Goal: Task Accomplishment & Management: Manage account settings

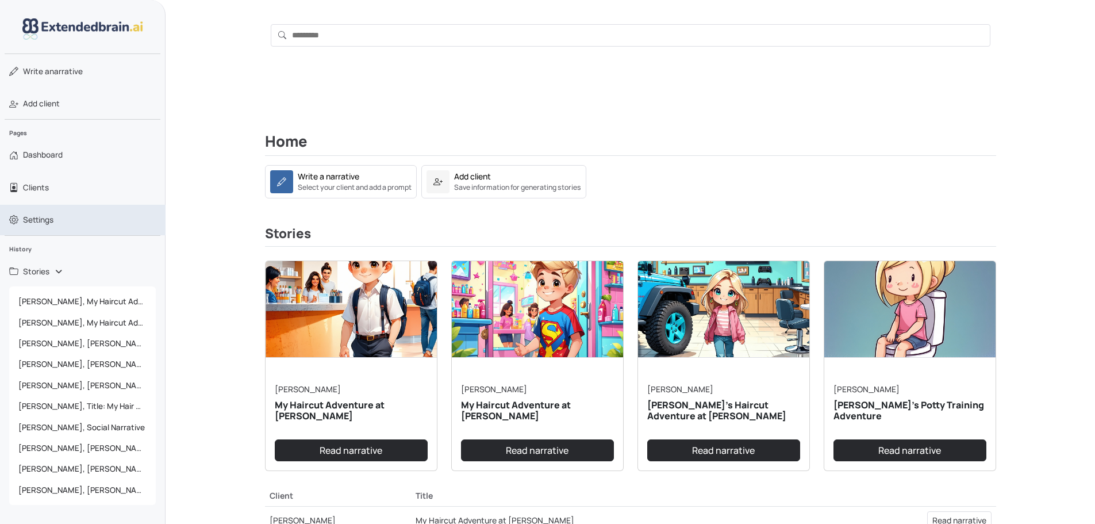
click at [40, 220] on span "Settings" at bounding box center [38, 219] width 30 height 11
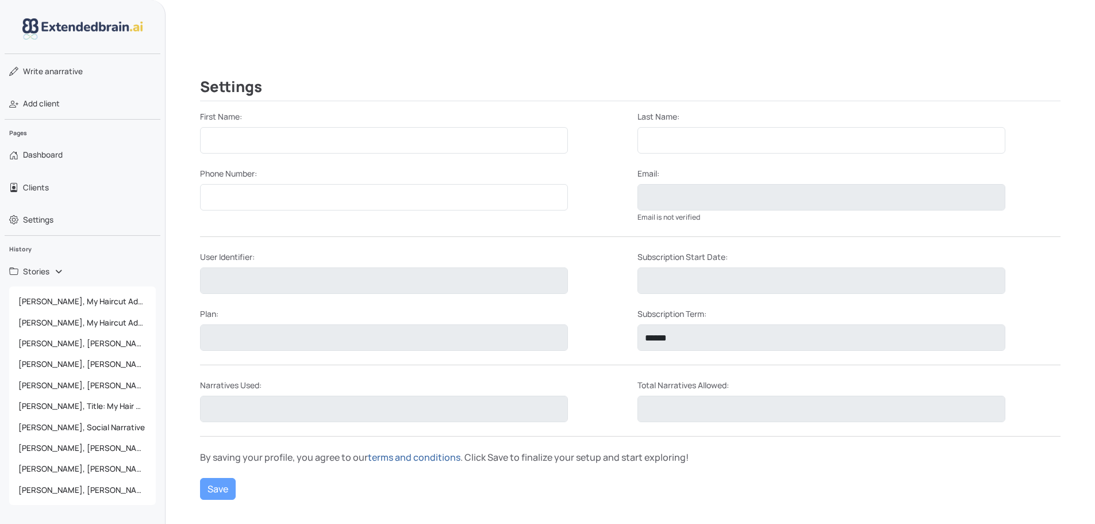
scroll to position [141, 0]
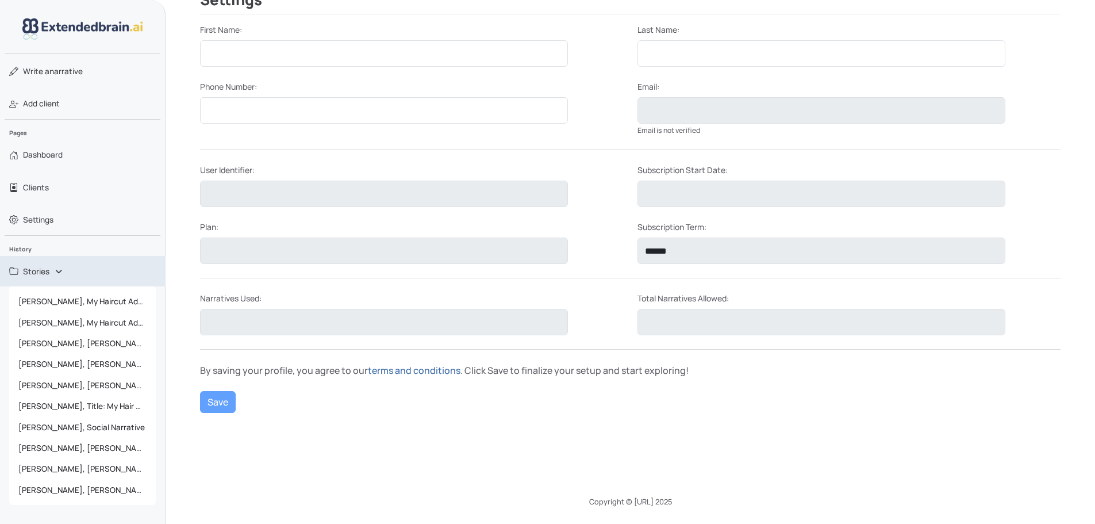
click at [49, 270] on span "Stories" at bounding box center [36, 271] width 26 height 11
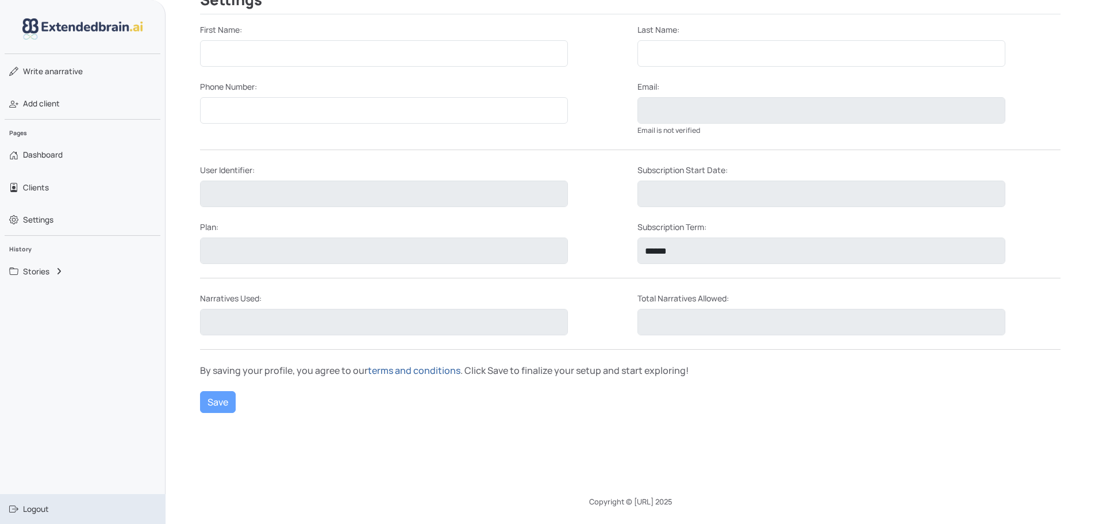
click at [50, 507] on link "Logout" at bounding box center [83, 509] width 166 height 30
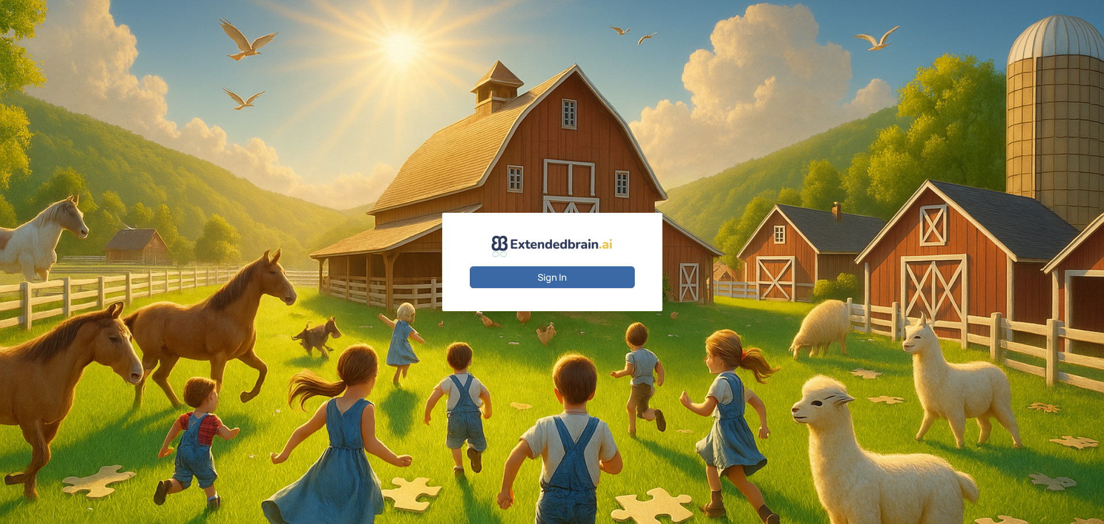
click at [560, 278] on button "Sign In" at bounding box center [552, 277] width 165 height 22
